Goal: Task Accomplishment & Management: Use online tool/utility

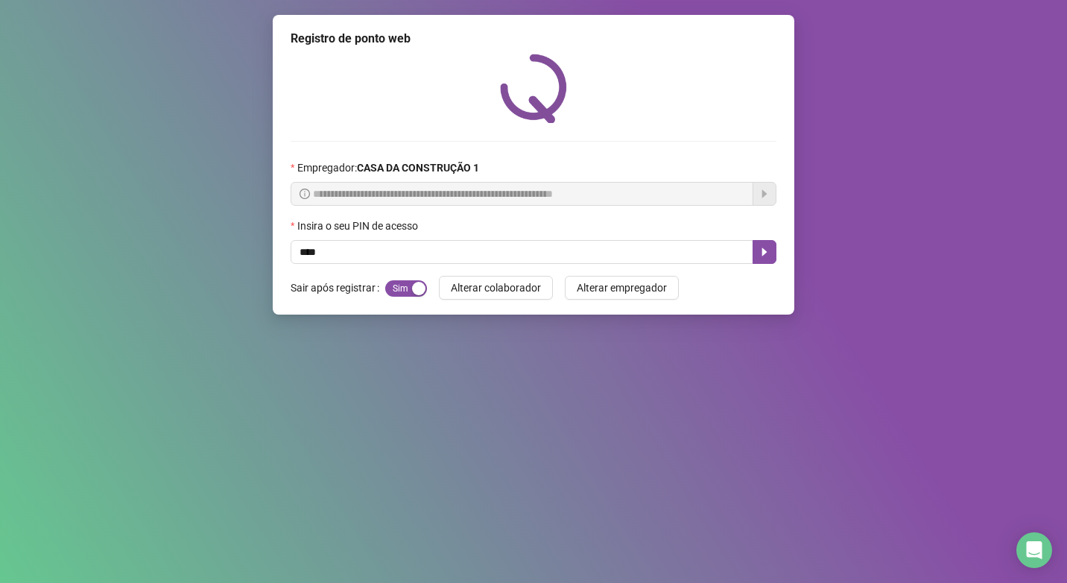
type input "****"
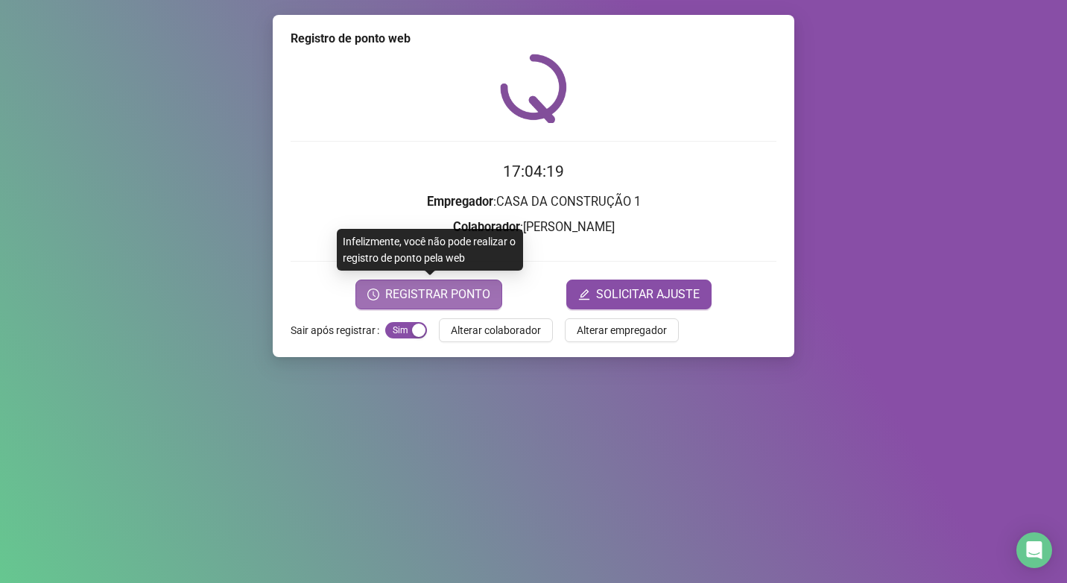
click at [419, 302] on span "REGISTRAR PONTO" at bounding box center [437, 294] width 105 height 18
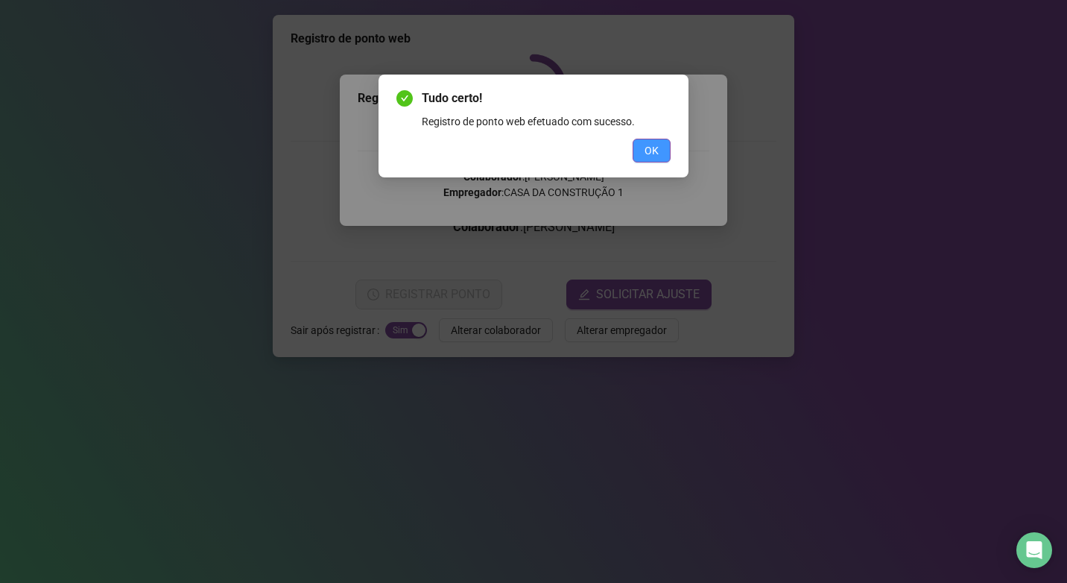
click at [644, 154] on button "OK" at bounding box center [652, 151] width 38 height 24
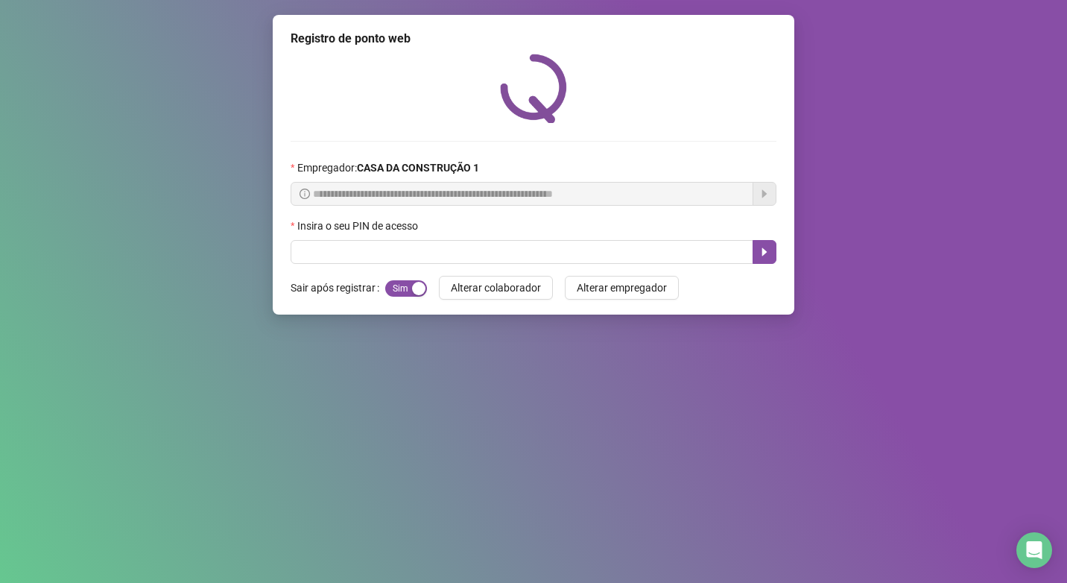
drag, startPoint x: 626, startPoint y: 227, endPoint x: 619, endPoint y: 238, distance: 12.8
click at [624, 228] on div "Insira o seu PIN de acesso" at bounding box center [534, 229] width 486 height 22
click at [619, 239] on div "Insira o seu PIN de acesso" at bounding box center [534, 229] width 486 height 22
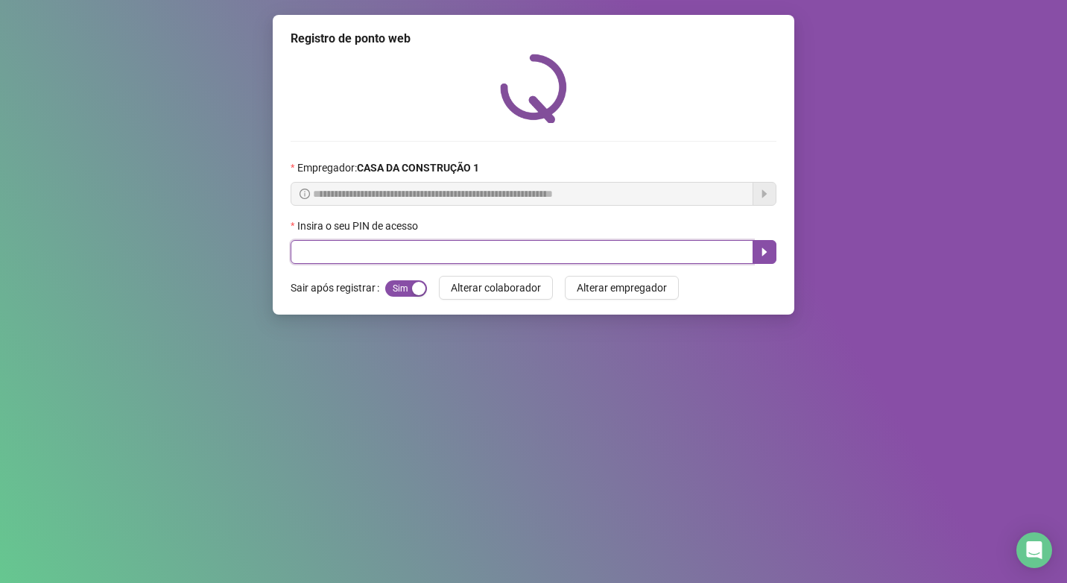
click at [625, 249] on input "text" at bounding box center [522, 252] width 463 height 24
type input "****"
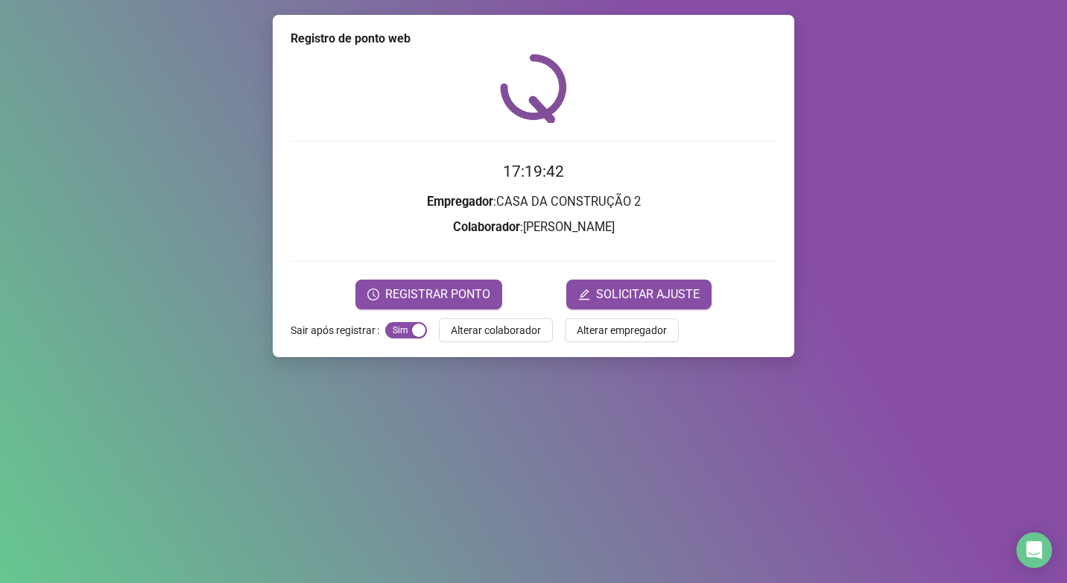
click at [421, 277] on form "17:19:42 Empregador : CASA DA CONSTRUÇÃO 2 Colaborador : [PERSON_NAME] REGISTRA…" at bounding box center [534, 234] width 486 height 149
click at [422, 283] on button "REGISTRAR PONTO" at bounding box center [429, 295] width 147 height 30
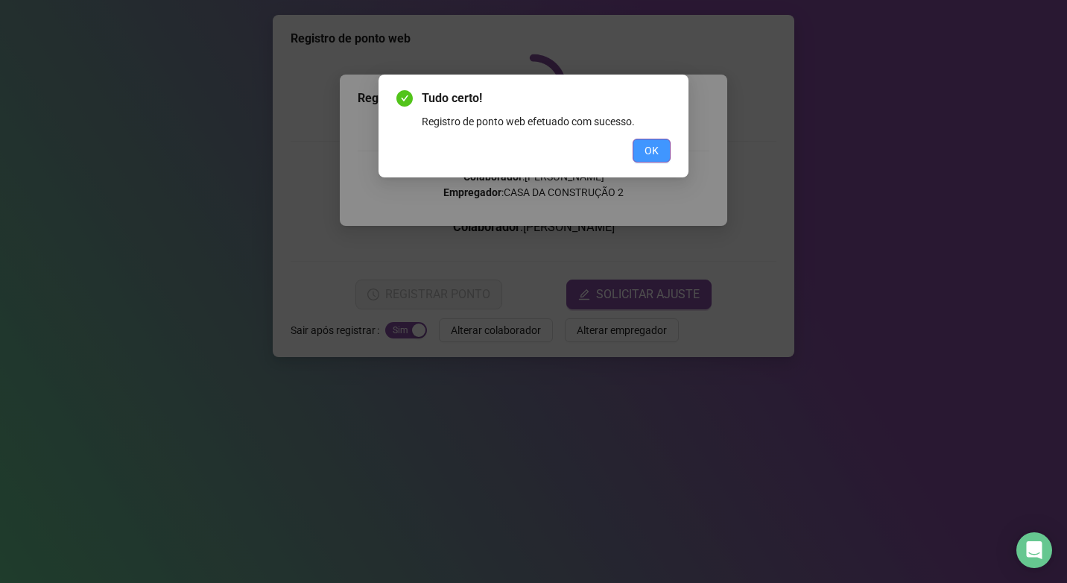
click at [649, 139] on button "OK" at bounding box center [652, 151] width 38 height 24
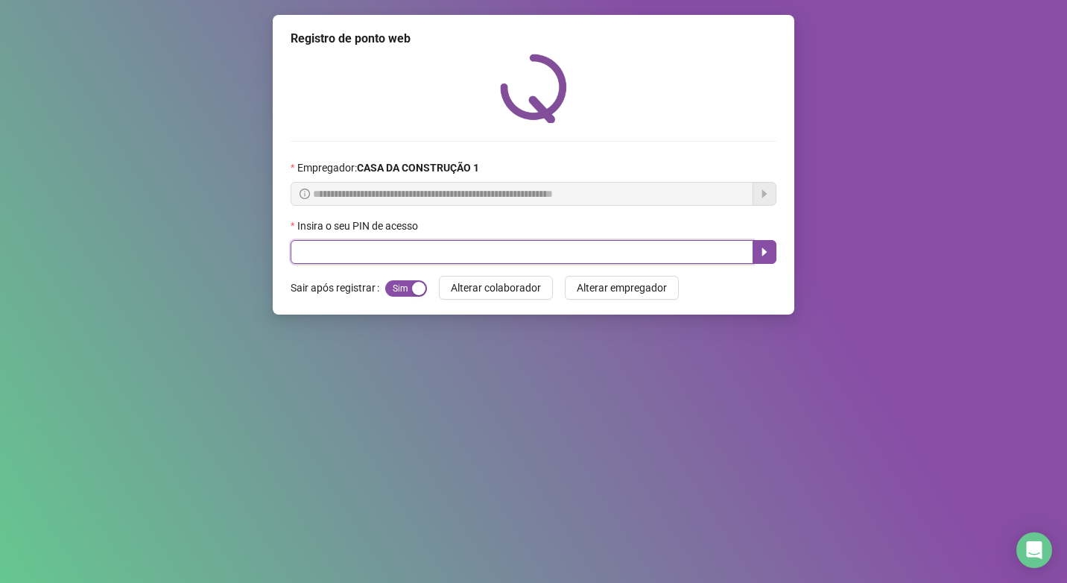
click at [654, 242] on input "text" at bounding box center [522, 252] width 463 height 24
type input "****"
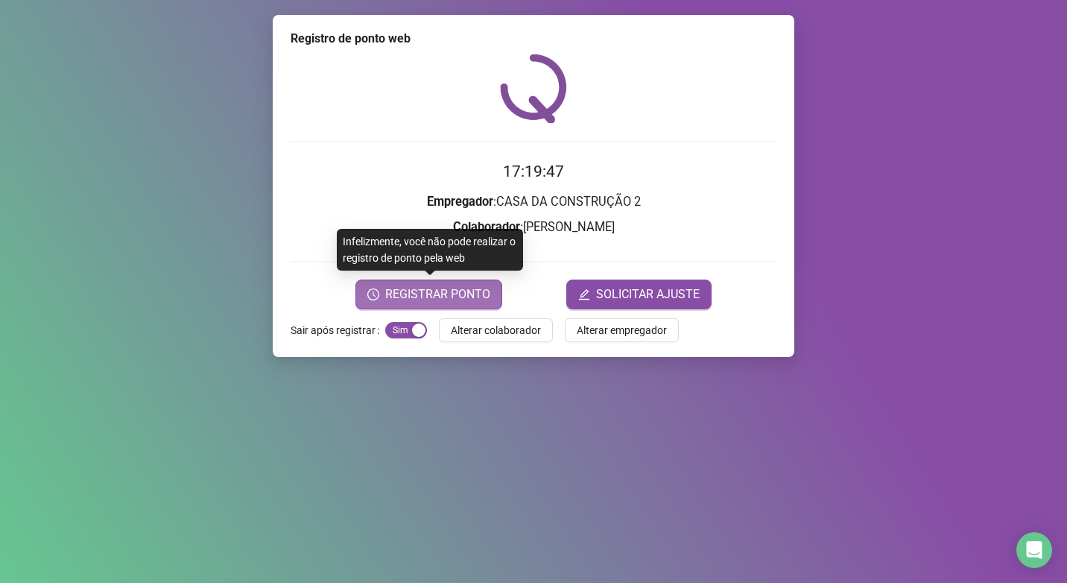
click at [446, 289] on span "REGISTRAR PONTO" at bounding box center [437, 294] width 105 height 18
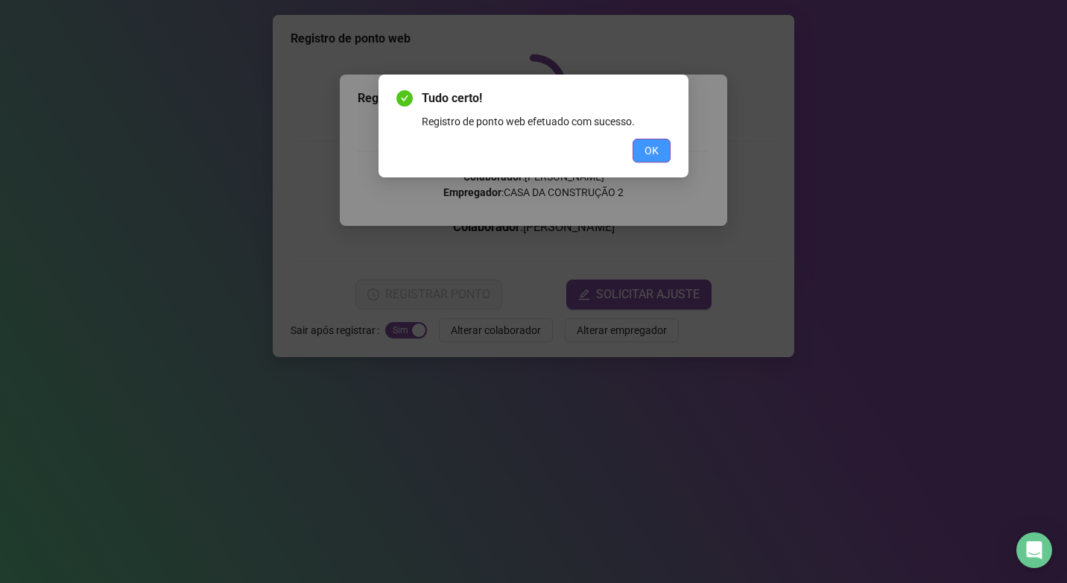
click at [652, 157] on span "OK" at bounding box center [652, 150] width 14 height 16
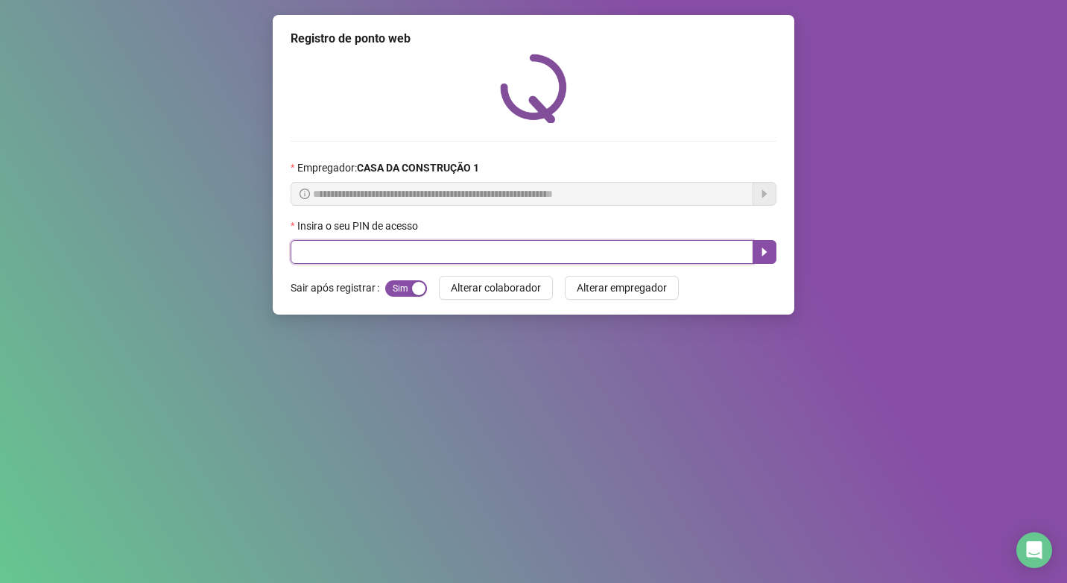
click at [581, 256] on input "text" at bounding box center [522, 252] width 463 height 24
type input "****"
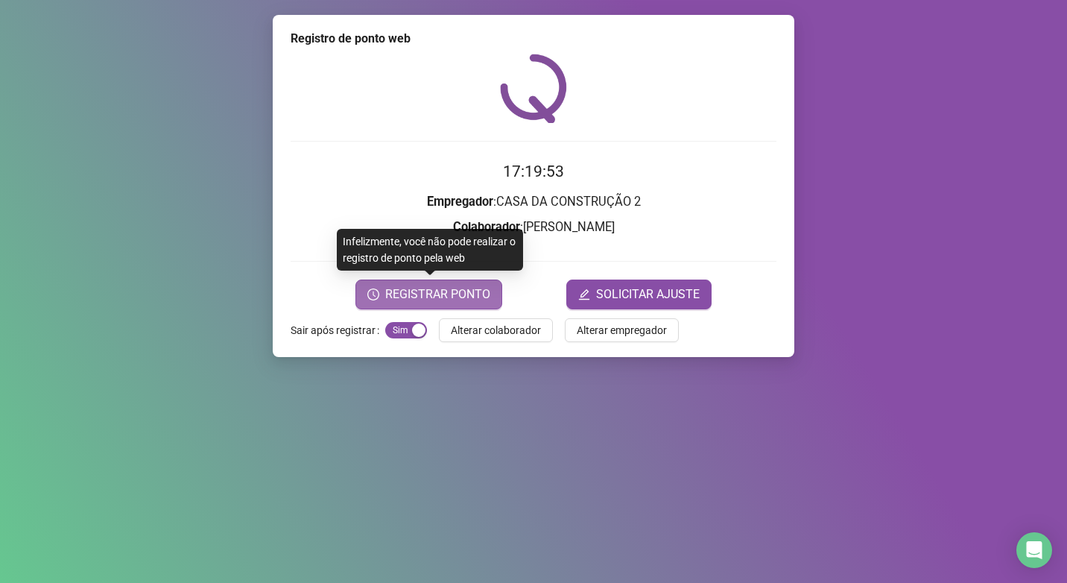
click at [453, 290] on span "REGISTRAR PONTO" at bounding box center [437, 294] width 105 height 18
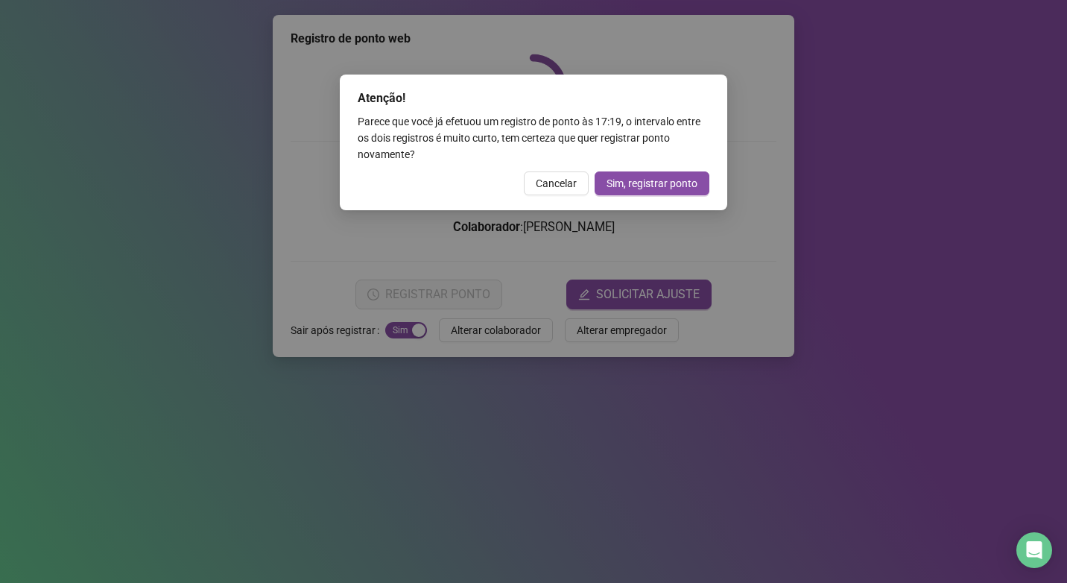
drag, startPoint x: 542, startPoint y: 204, endPoint x: 550, endPoint y: 193, distance: 13.9
click at [543, 203] on div "Atenção! Parece que você já efetuou um registro de ponto às 17:19 , o intervalo…" at bounding box center [534, 143] width 388 height 136
click at [550, 193] on button "Cancelar" at bounding box center [556, 183] width 65 height 24
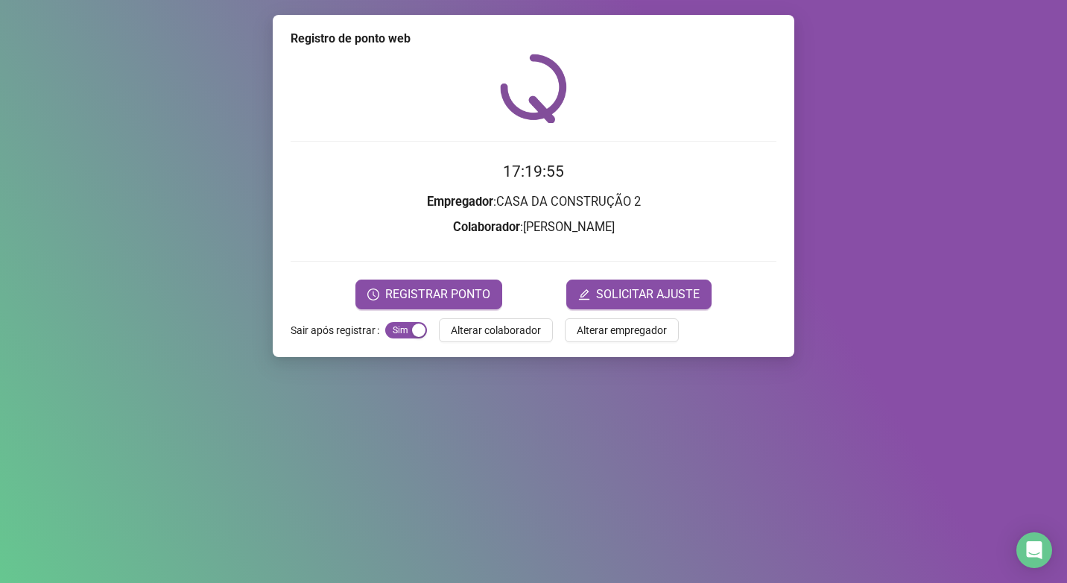
drag, startPoint x: 478, startPoint y: 338, endPoint x: 477, endPoint y: 324, distance: 14.2
click at [478, 335] on button "Alterar colaborador" at bounding box center [496, 330] width 114 height 24
